Goal: Navigation & Orientation: Find specific page/section

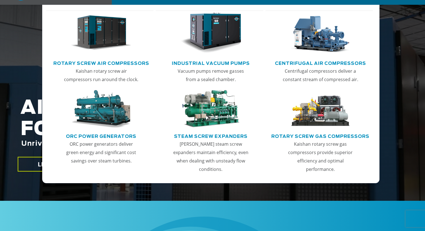
scroll to position [112, 0]
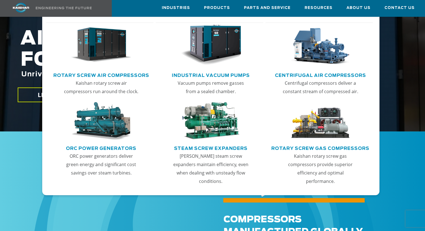
click at [228, 73] on link "Industrial Vacuum Pumps" at bounding box center [211, 74] width 78 height 8
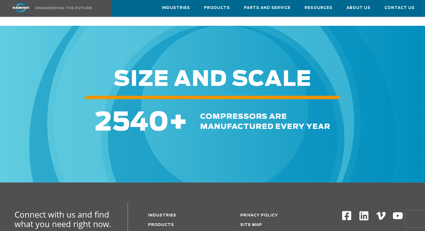
scroll to position [838, 0]
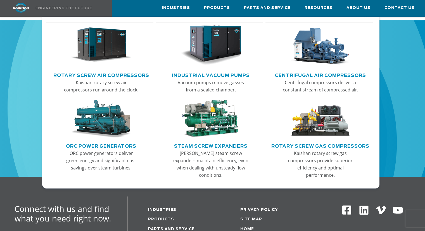
click at [121, 74] on link "Rotary Screw Air Compressors" at bounding box center [101, 74] width 96 height 8
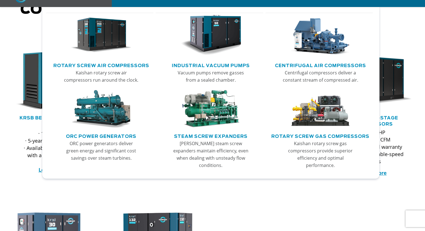
scroll to position [140, 0]
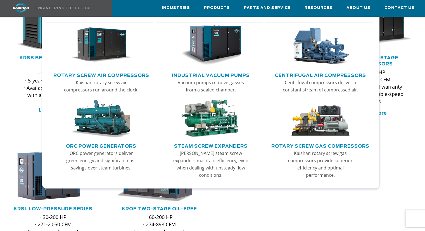
click at [312, 144] on link "Rotary Screw Gas Compressors" at bounding box center [320, 145] width 98 height 8
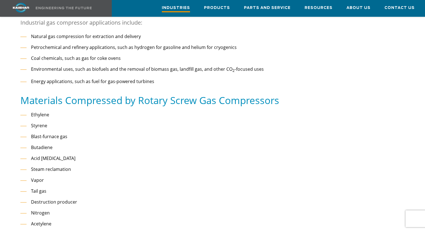
scroll to position [193, 0]
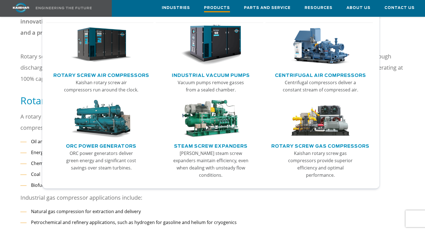
click at [215, 8] on span "Products" at bounding box center [217, 9] width 26 height 8
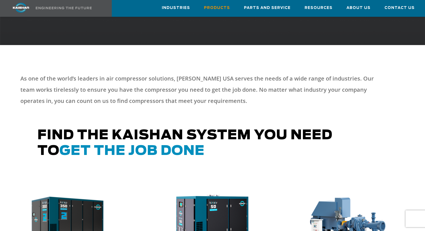
scroll to position [196, 0]
